Goal: Task Accomplishment & Management: Manage account settings

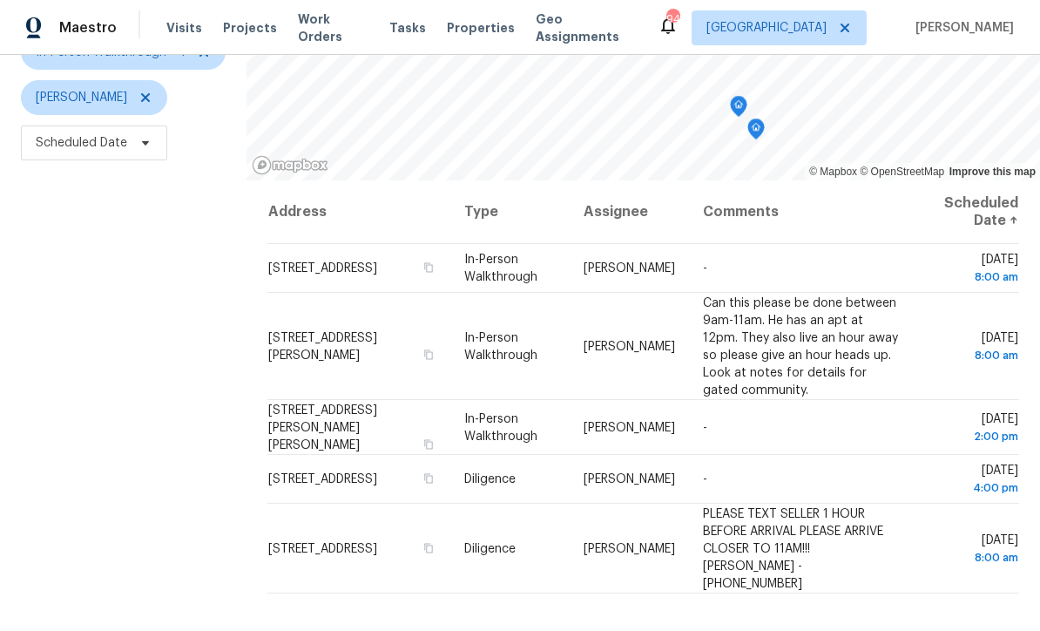
scroll to position [189, 0]
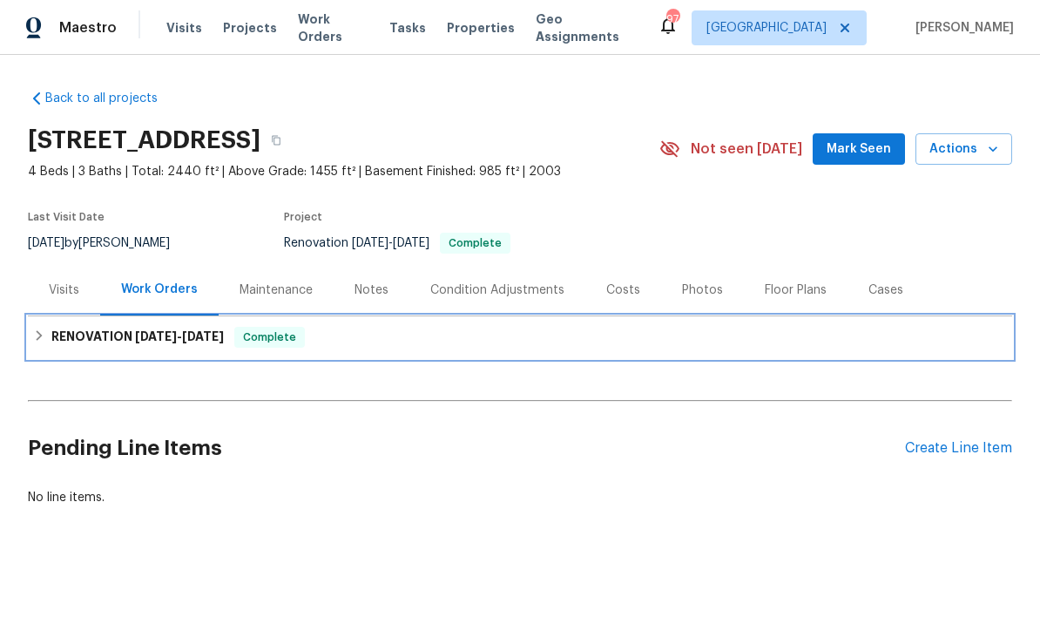
click at [84, 333] on h6 "RENOVATION 9/2/25 - 9/11/25" at bounding box center [137, 337] width 173 height 21
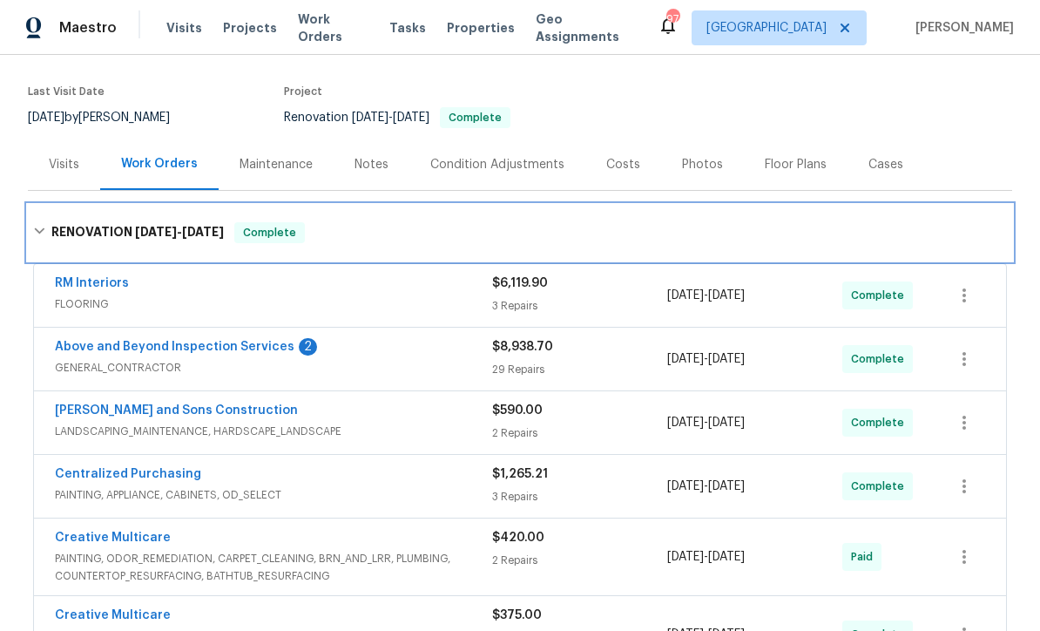
scroll to position [126, 0]
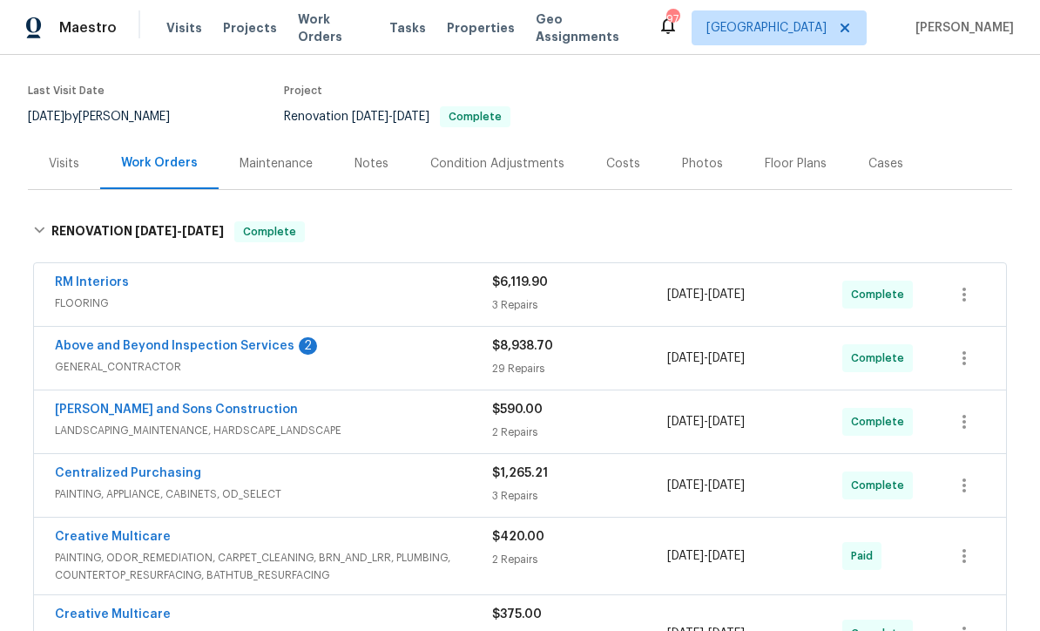
click at [139, 349] on link "Above and Beyond Inspection Services" at bounding box center [175, 346] width 240 height 12
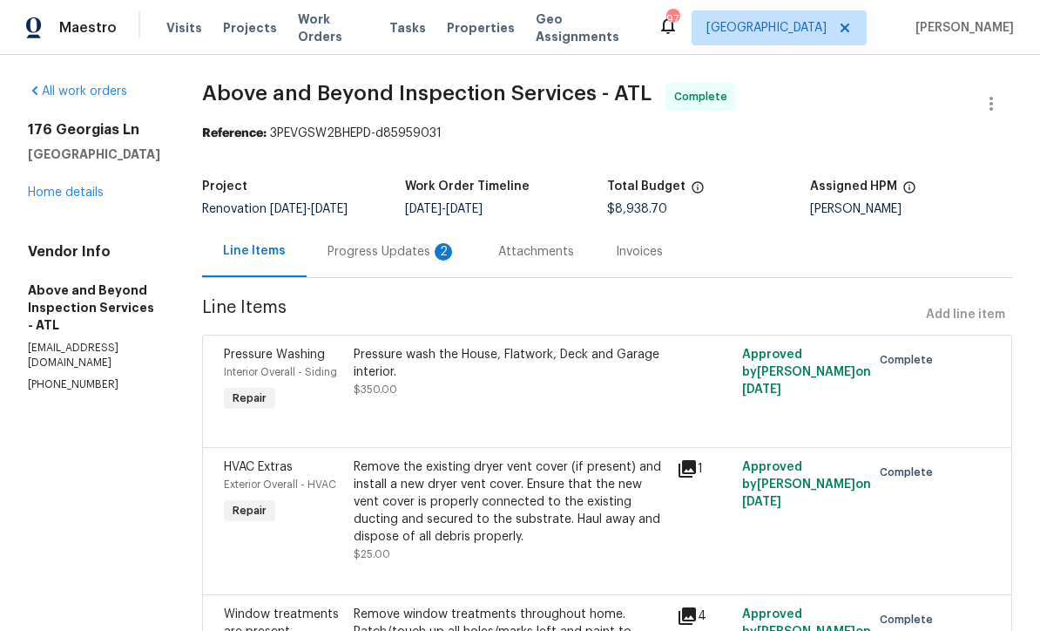
click at [424, 247] on div "Progress Updates 2" at bounding box center [392, 251] width 129 height 17
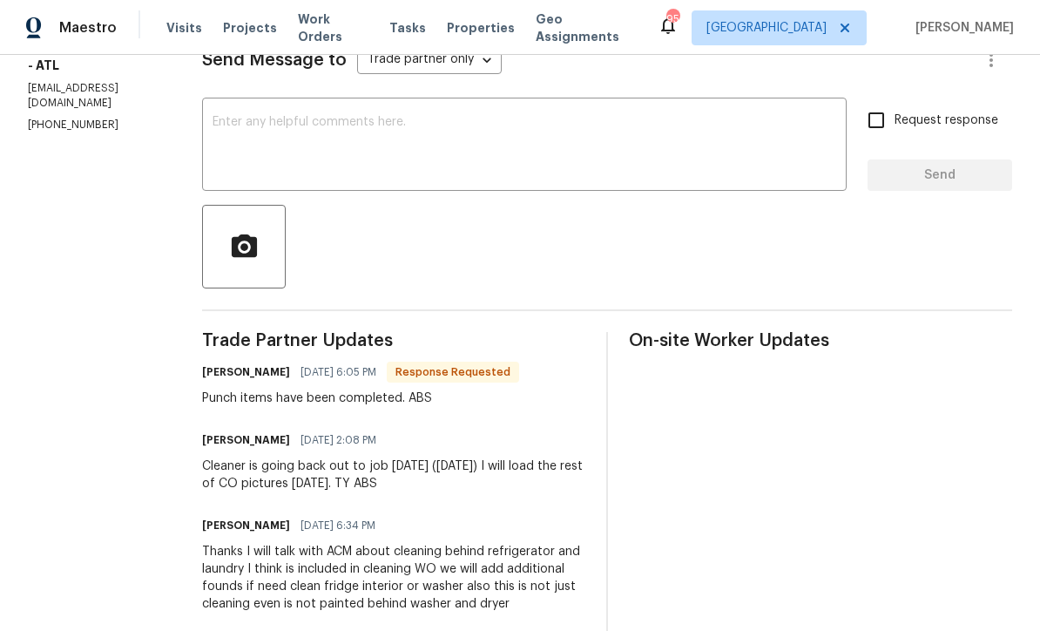
scroll to position [242, 0]
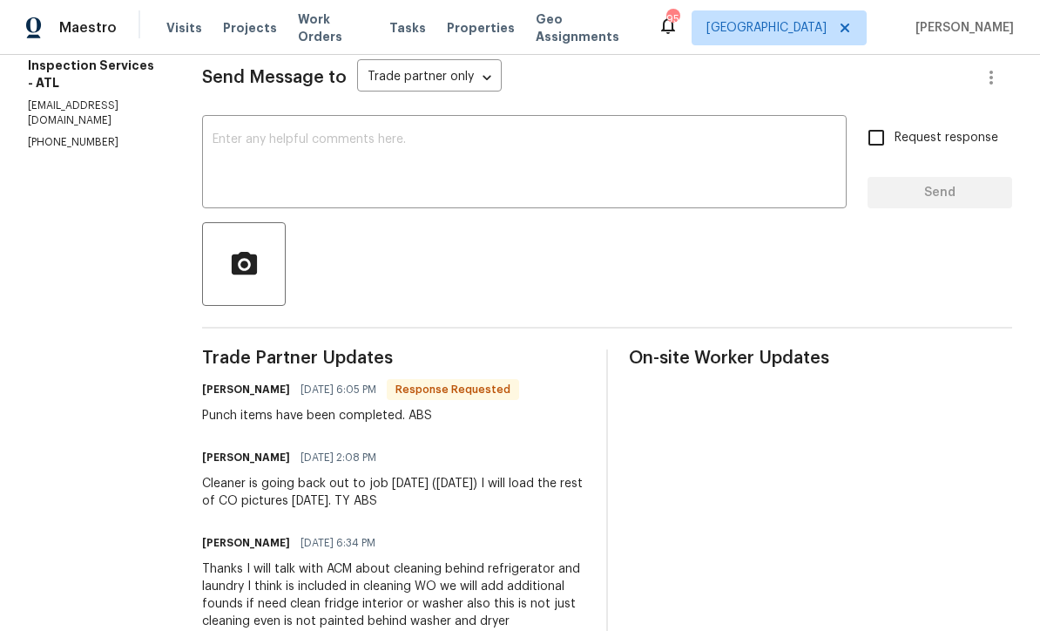
click at [295, 137] on textarea at bounding box center [525, 163] width 624 height 61
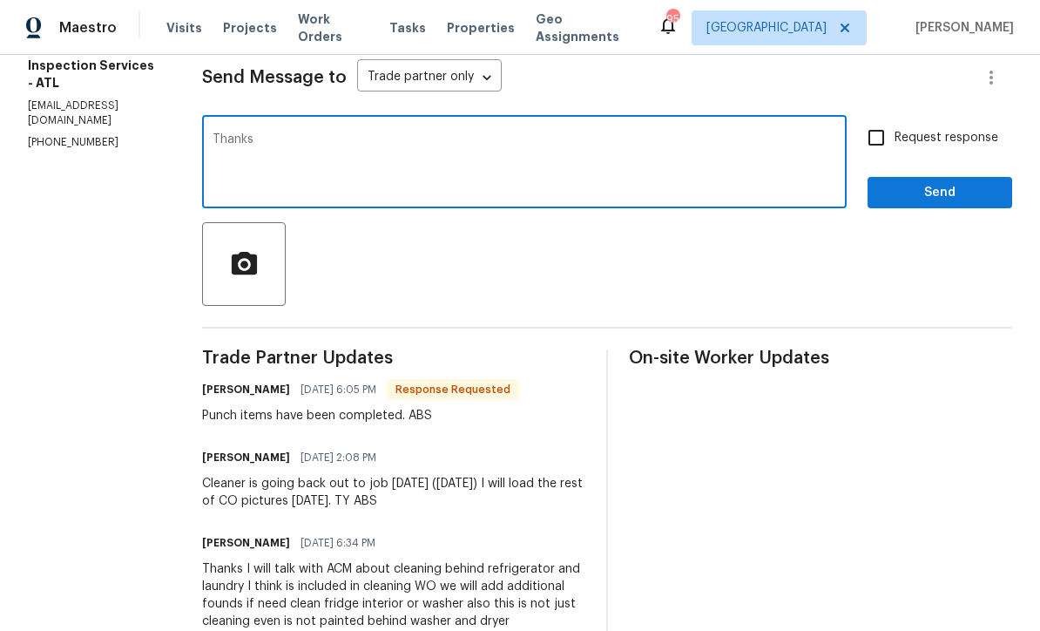
type textarea "Thanks"
click at [988, 199] on span "Send" at bounding box center [940, 193] width 117 height 22
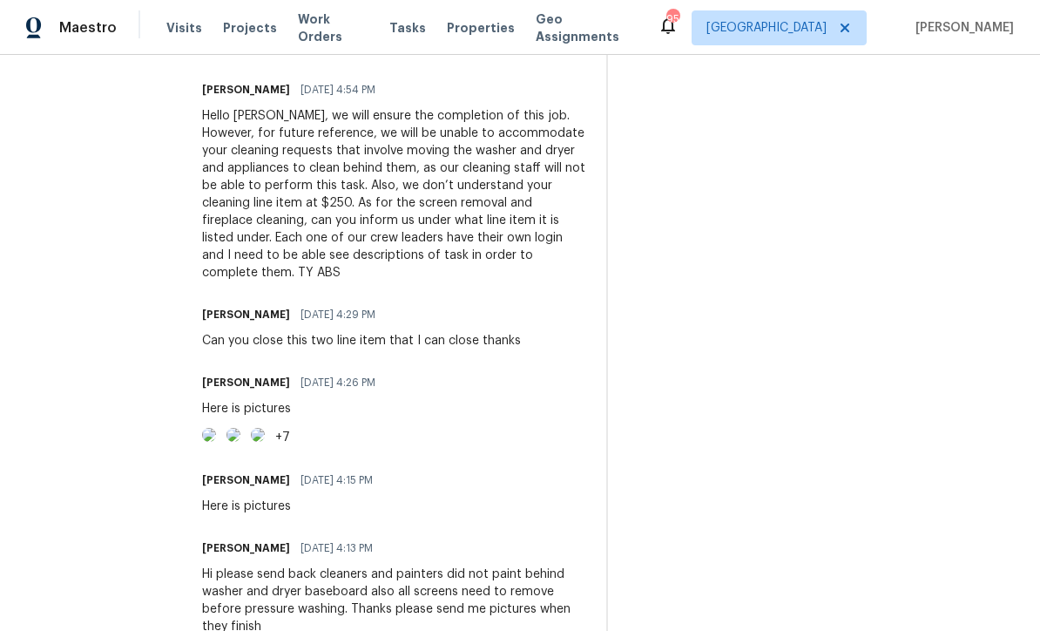
scroll to position [882, 0]
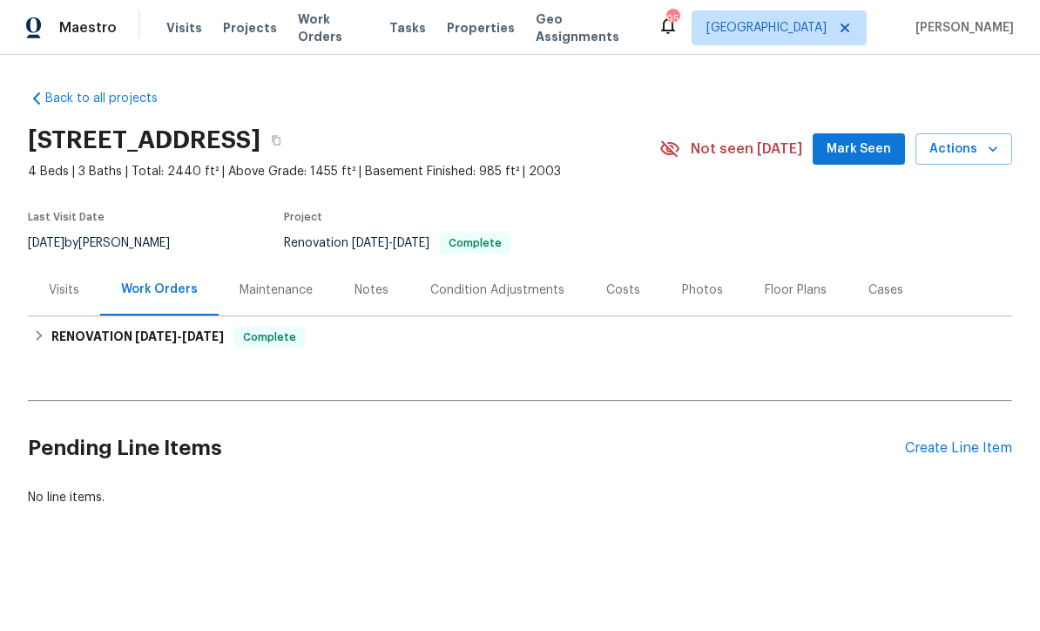
click at [873, 151] on span "Mark Seen" at bounding box center [859, 150] width 64 height 22
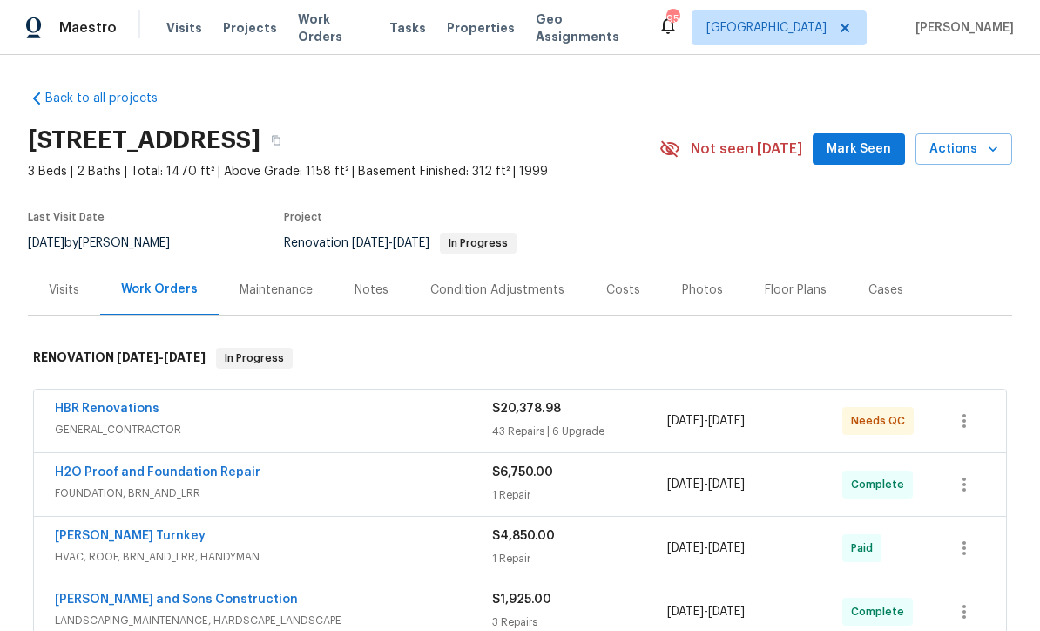
click at [872, 152] on span "Mark Seen" at bounding box center [859, 150] width 64 height 22
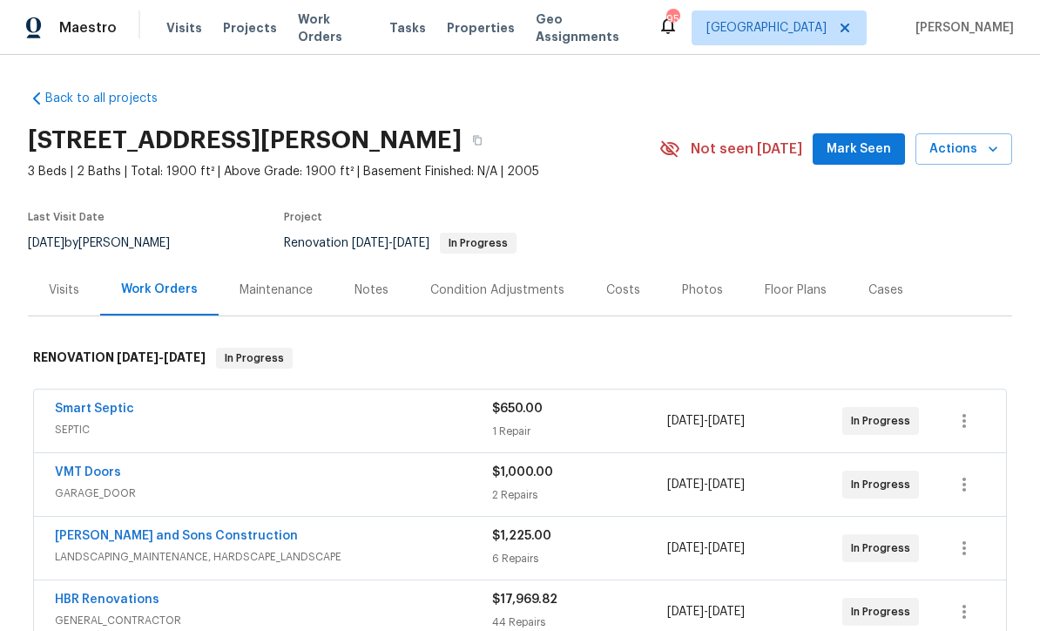
click at [872, 152] on span "Mark Seen" at bounding box center [859, 150] width 64 height 22
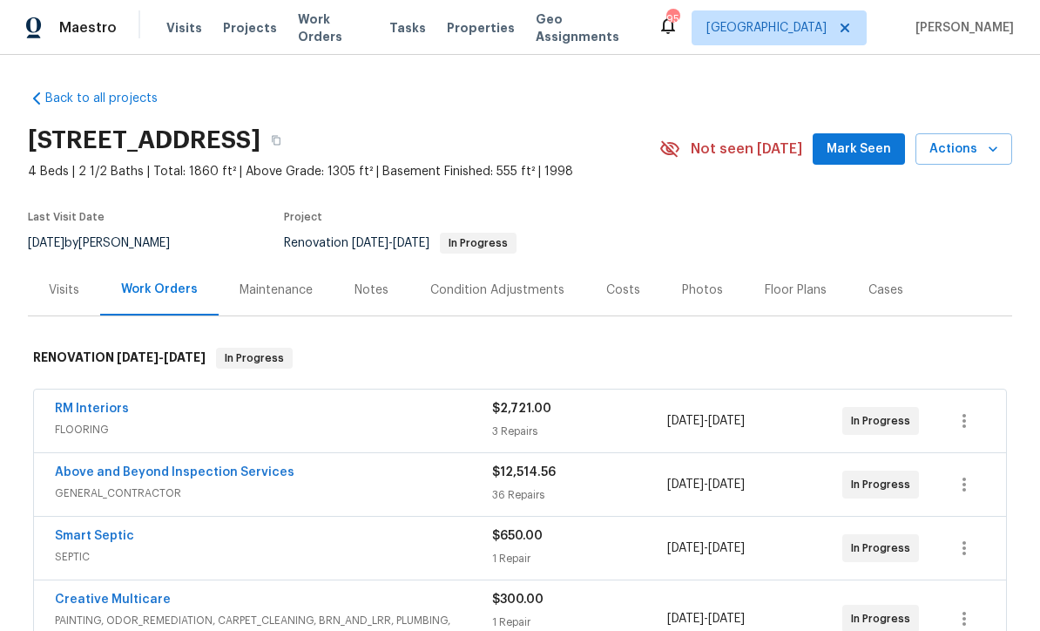
click at [872, 150] on span "Mark Seen" at bounding box center [859, 150] width 64 height 22
